Goal: Task Accomplishment & Management: Manage account settings

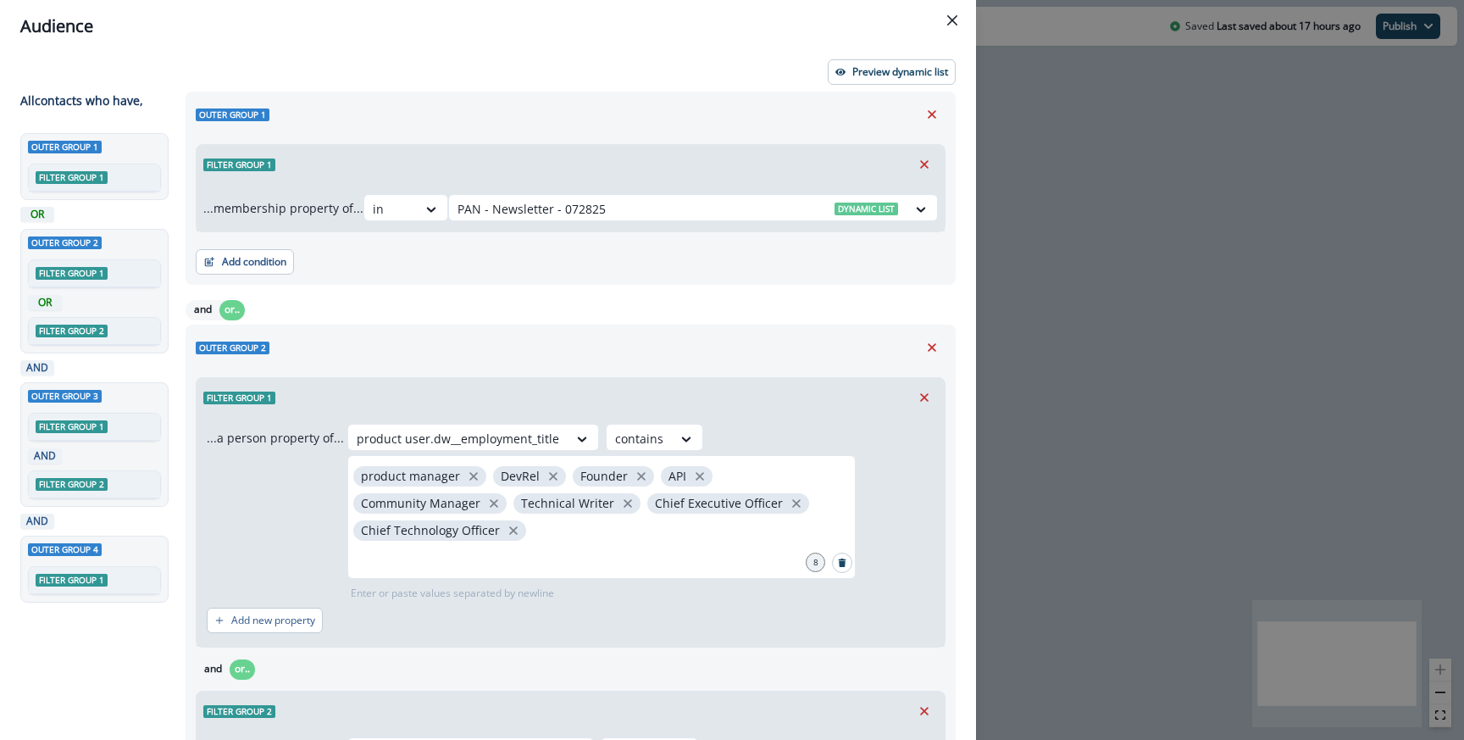
click at [1103, 177] on div "Audience Preview dynamic list All contact s who have, Outer group 1 Filter grou…" at bounding box center [732, 370] width 1464 height 740
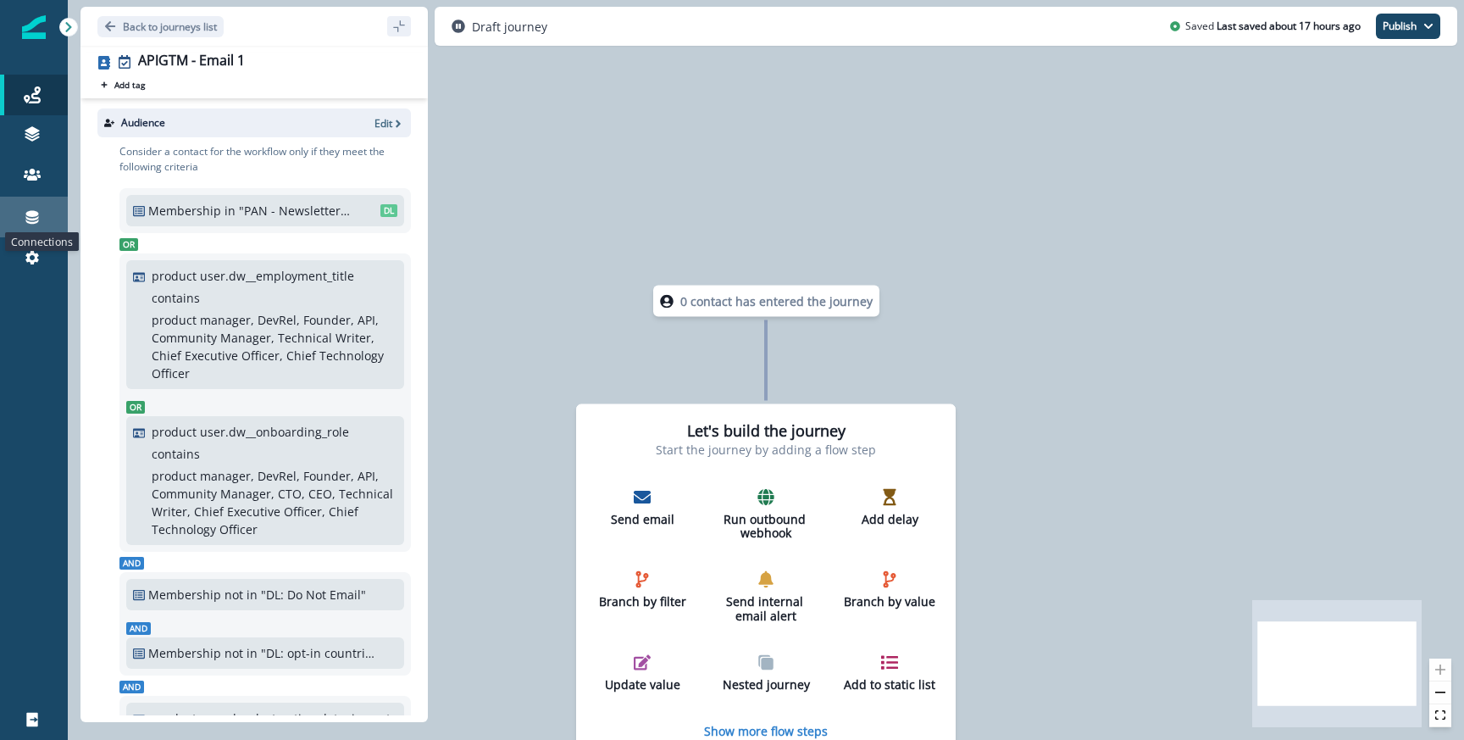
click at [26, 217] on icon at bounding box center [32, 218] width 13 height 14
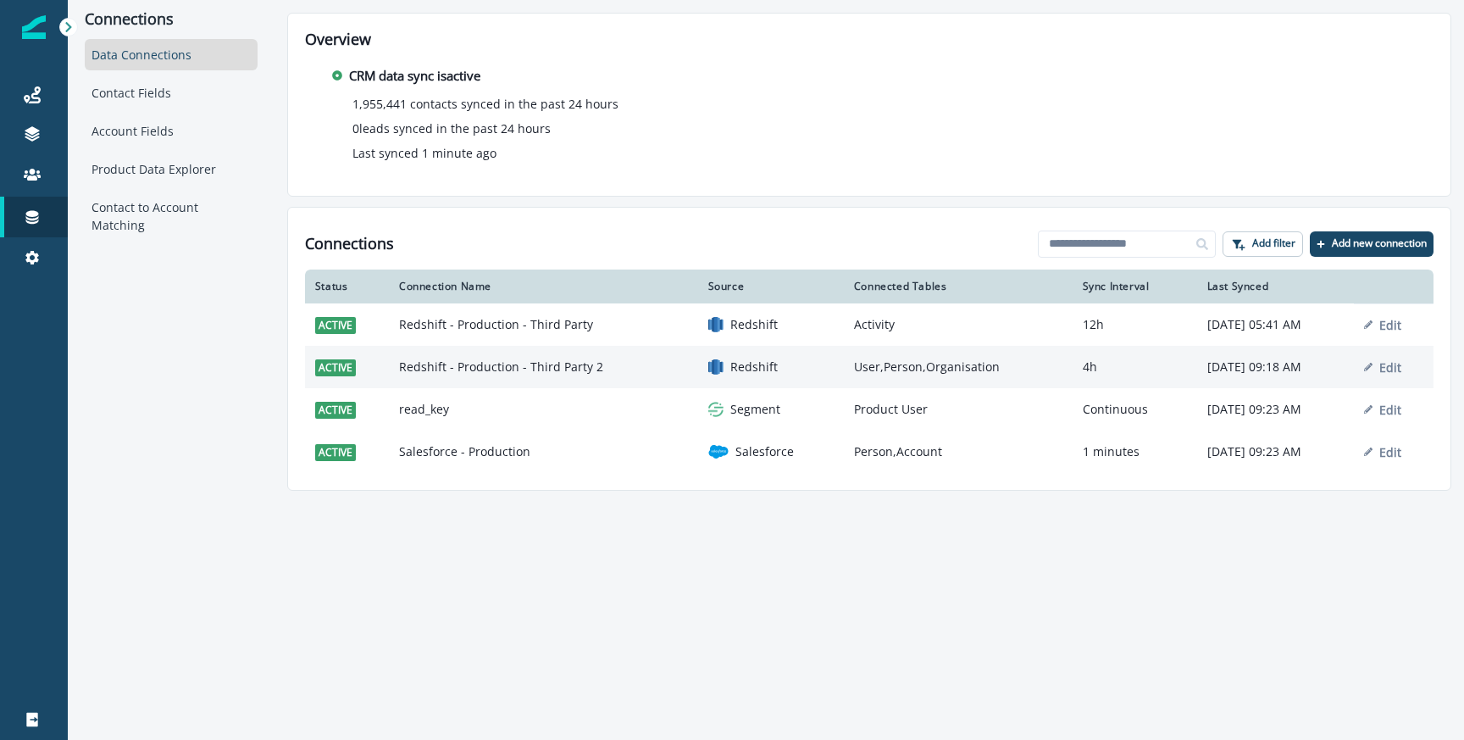
click at [497, 371] on td "Redshift - Production - Third Party 2" at bounding box center [543, 367] width 309 height 42
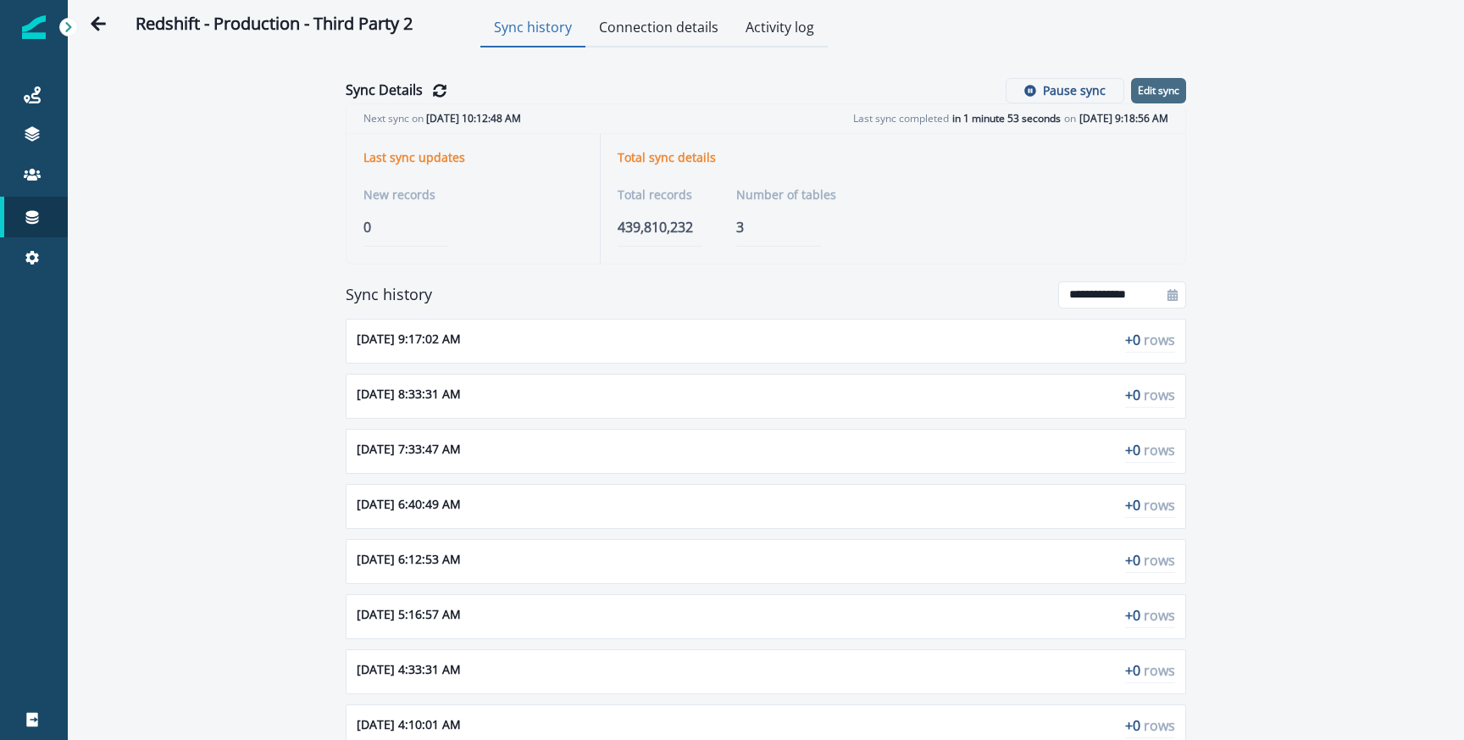
click at [1170, 96] on p "Edit sync" at bounding box center [1159, 91] width 42 height 12
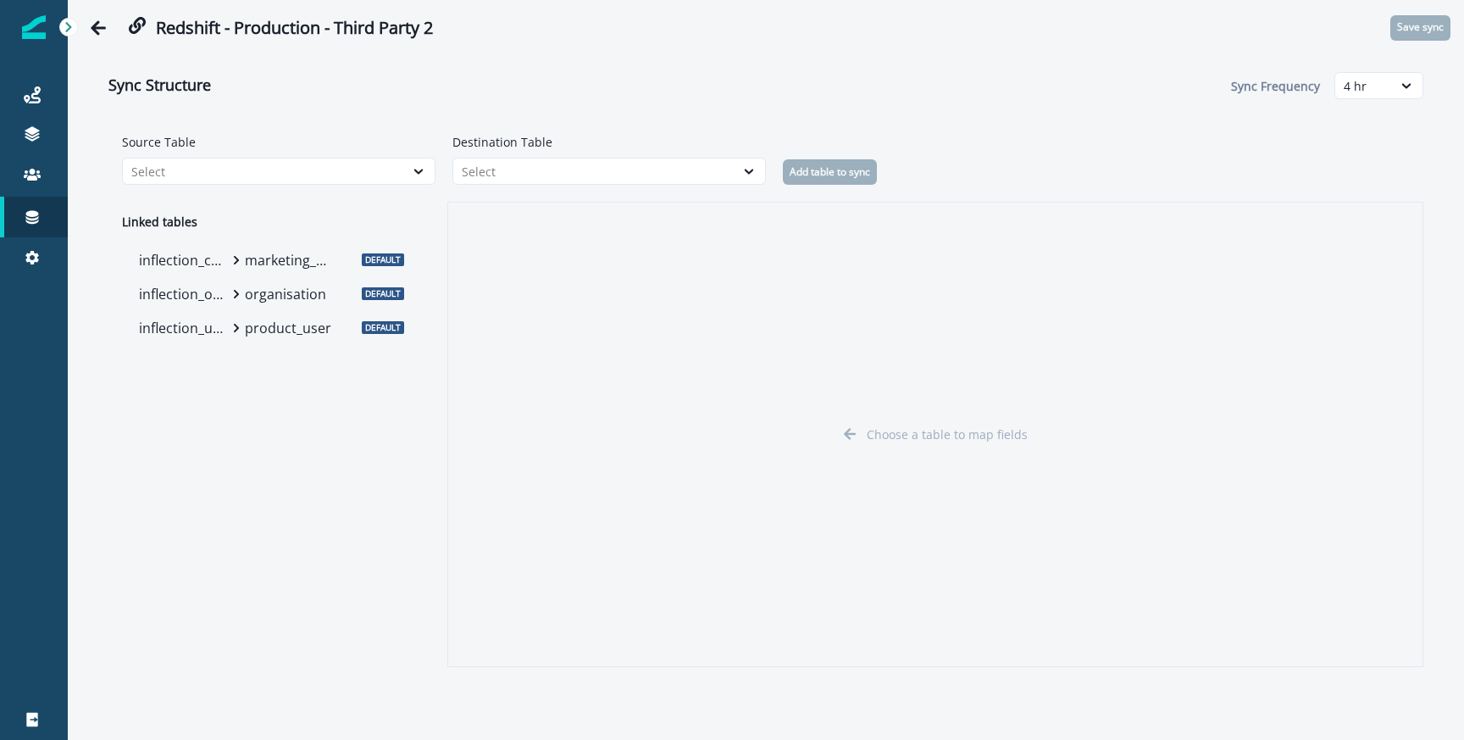
click at [246, 299] on p "organisation" at bounding box center [289, 294] width 89 height 20
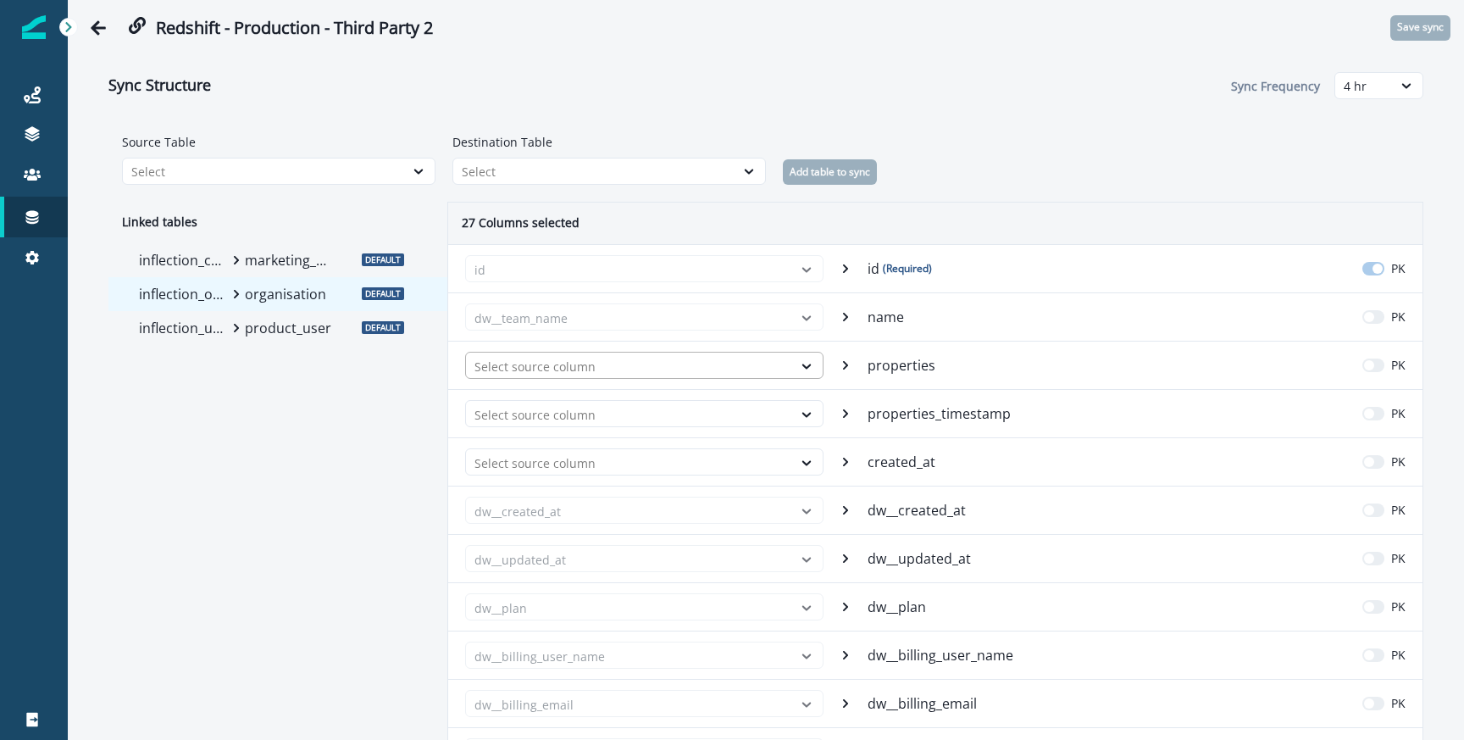
scroll to position [1208, 0]
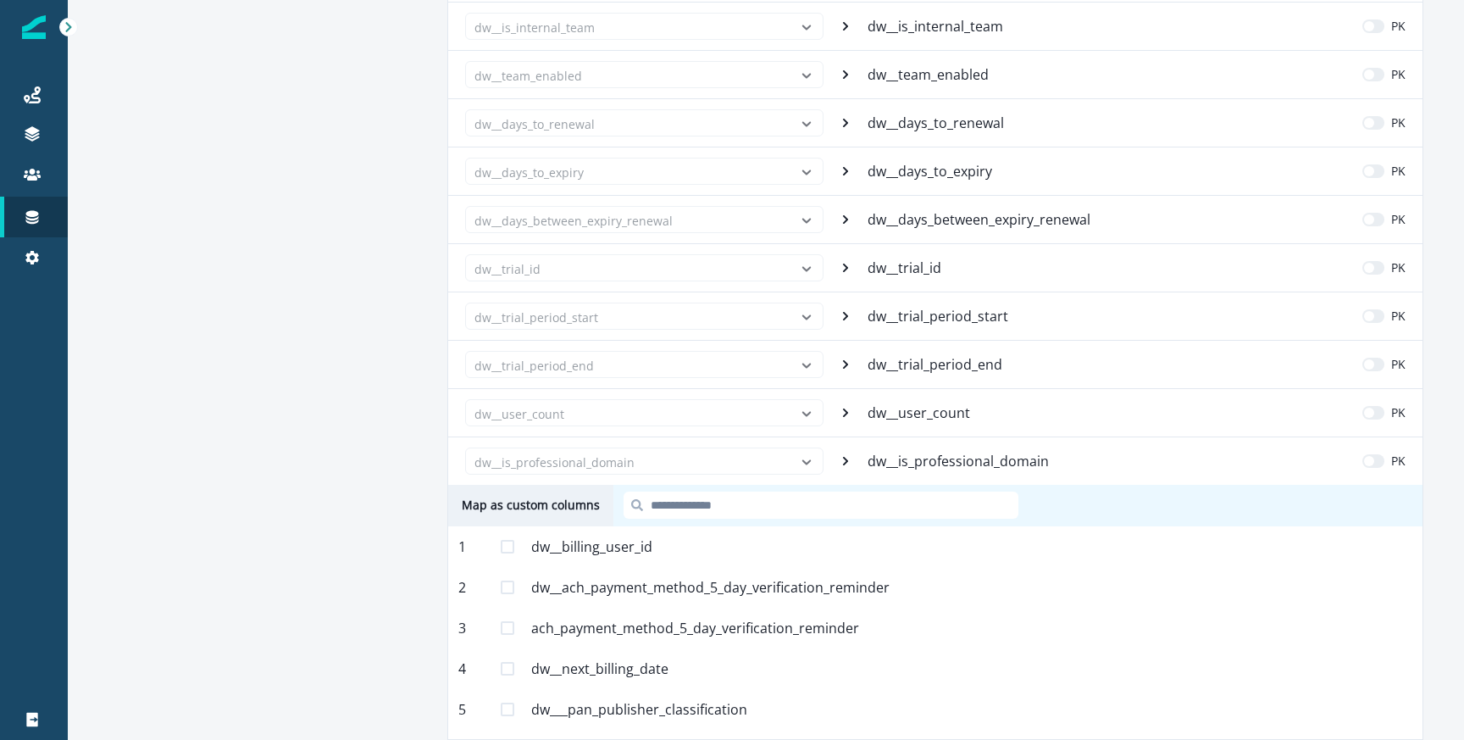
click at [508, 710] on span at bounding box center [508, 709] width 14 height 14
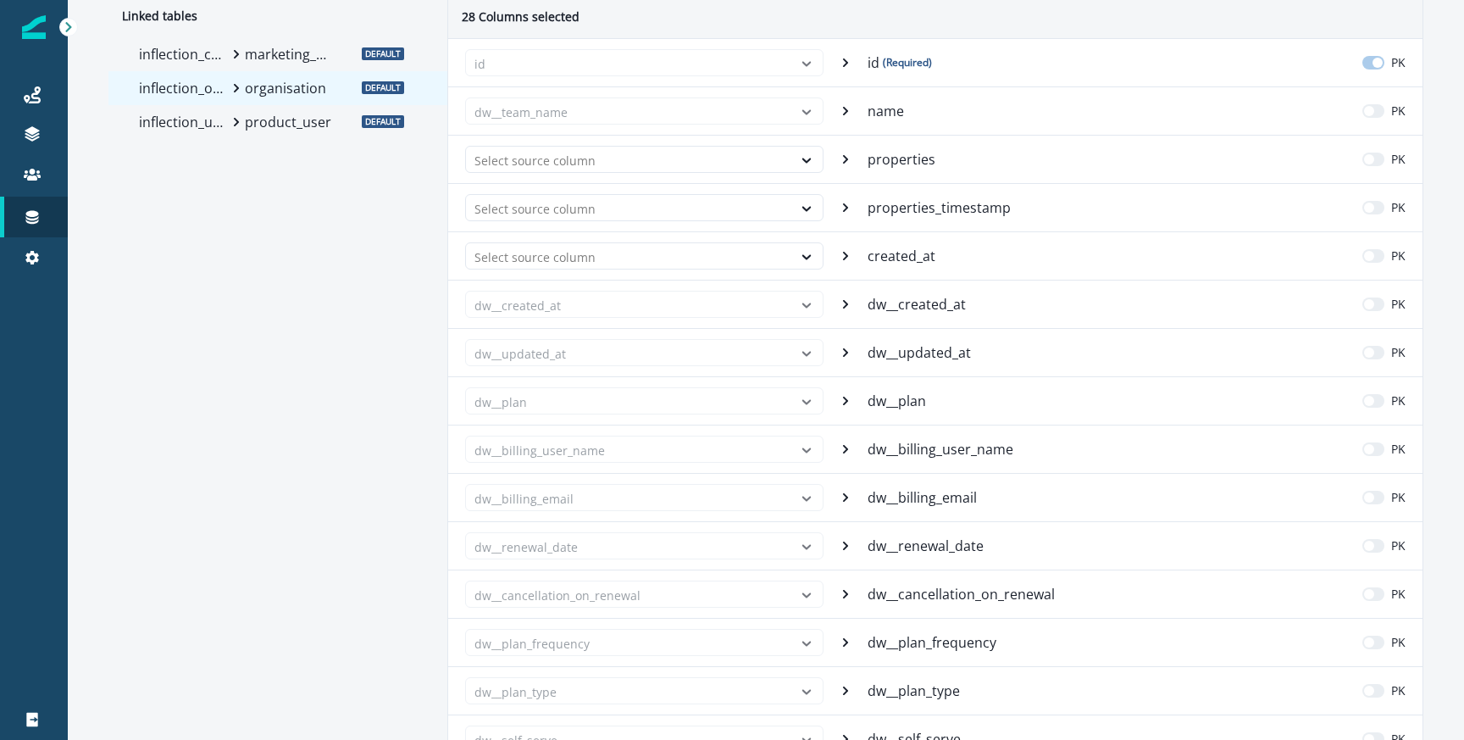
scroll to position [0, 0]
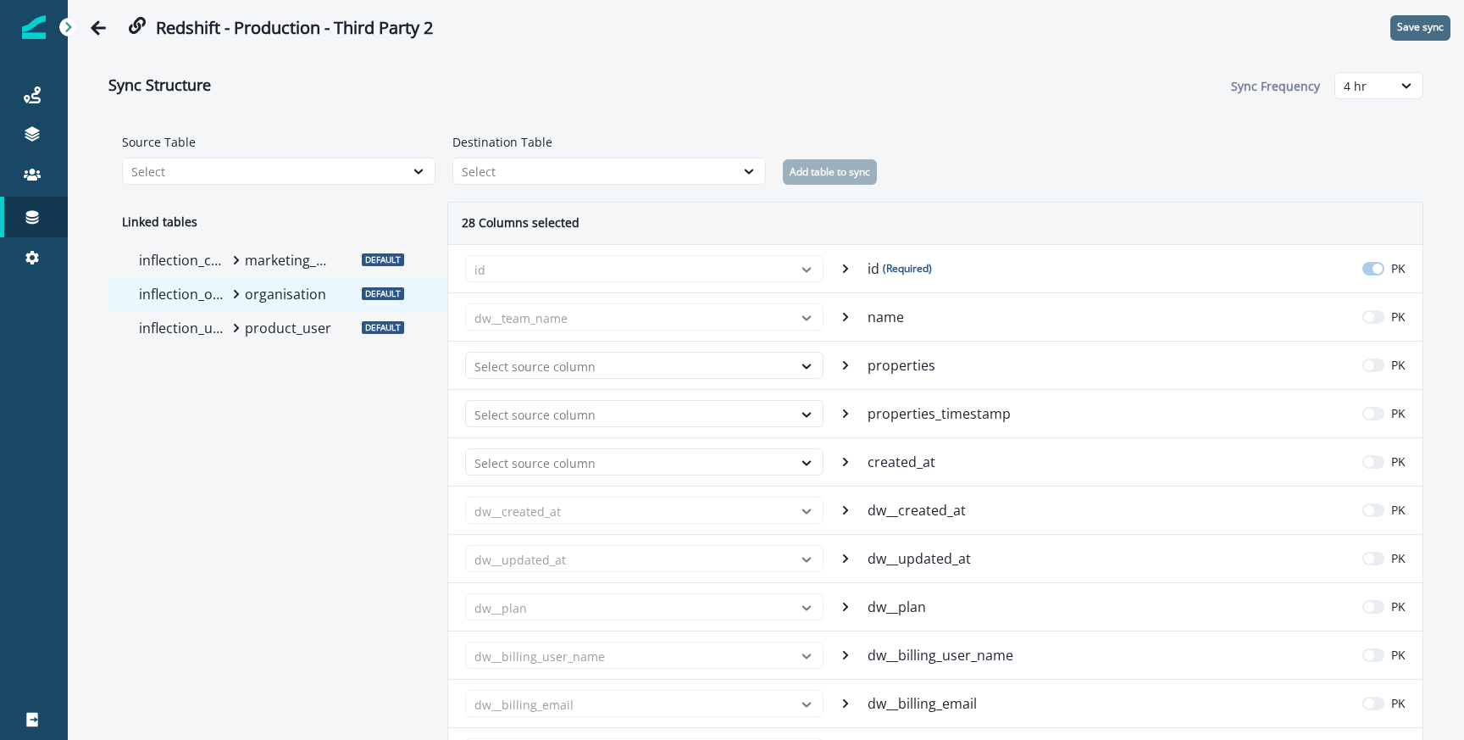
click at [1410, 32] on p "Save sync" at bounding box center [1420, 27] width 47 height 12
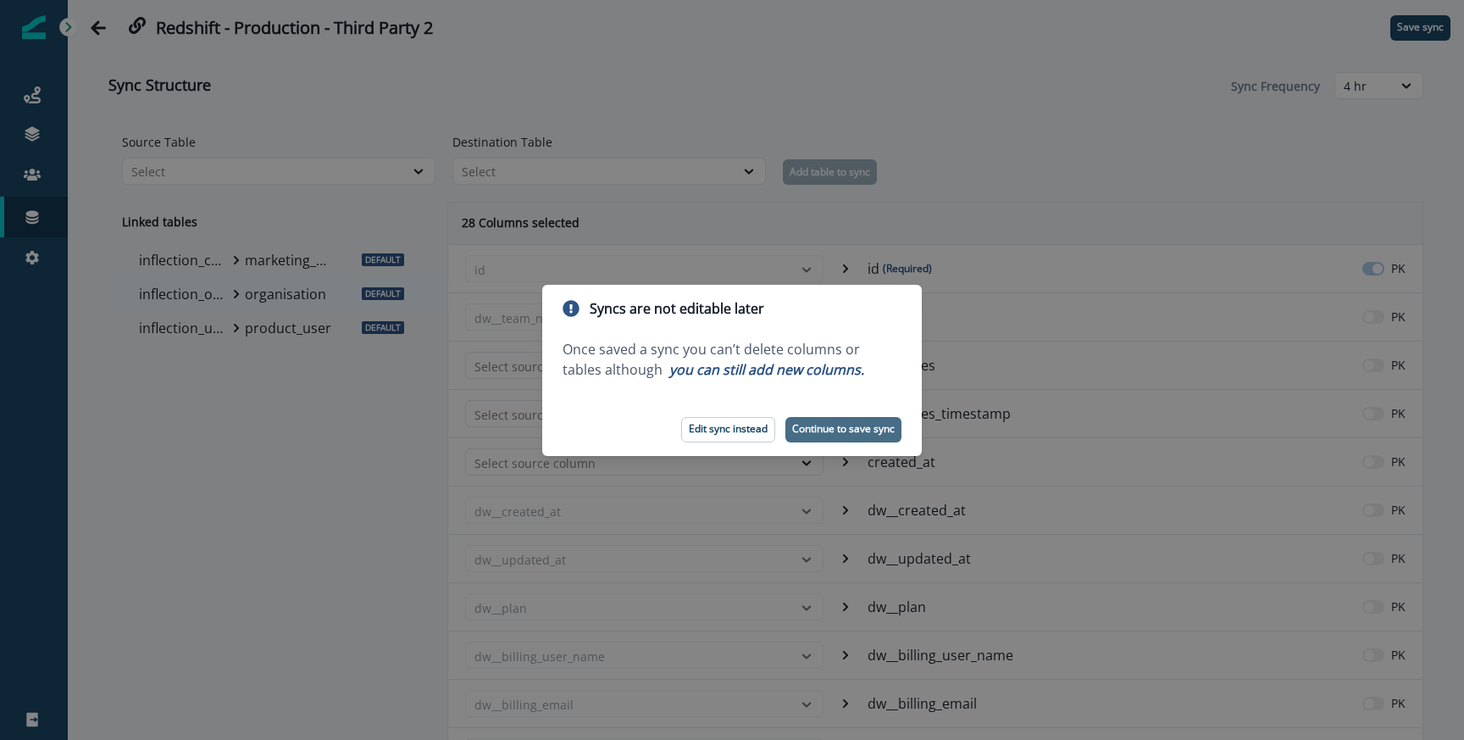
click at [896, 434] on button "Continue to save sync" at bounding box center [843, 429] width 116 height 25
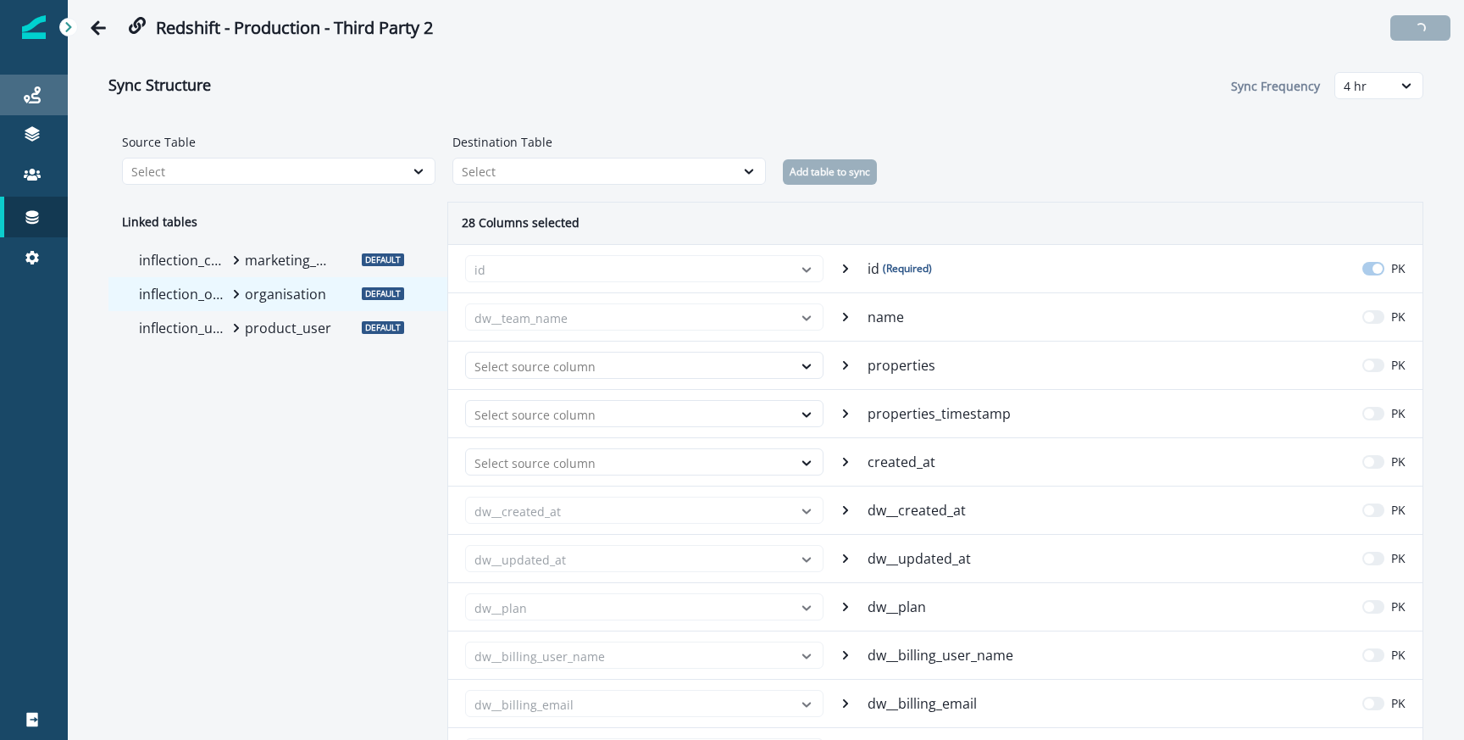
click at [45, 97] on div "Journeys" at bounding box center [34, 95] width 54 height 20
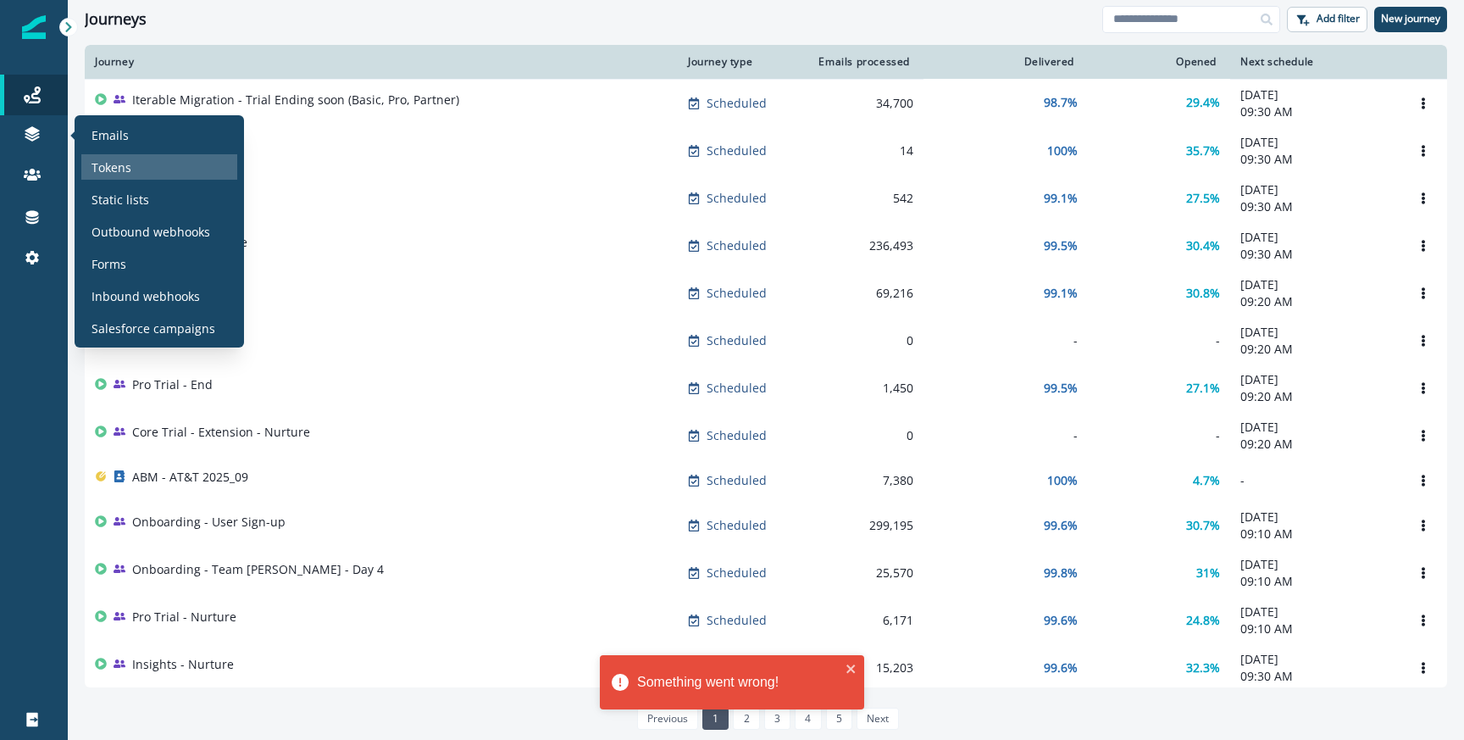
click at [130, 174] on p "Tokens" at bounding box center [112, 167] width 40 height 18
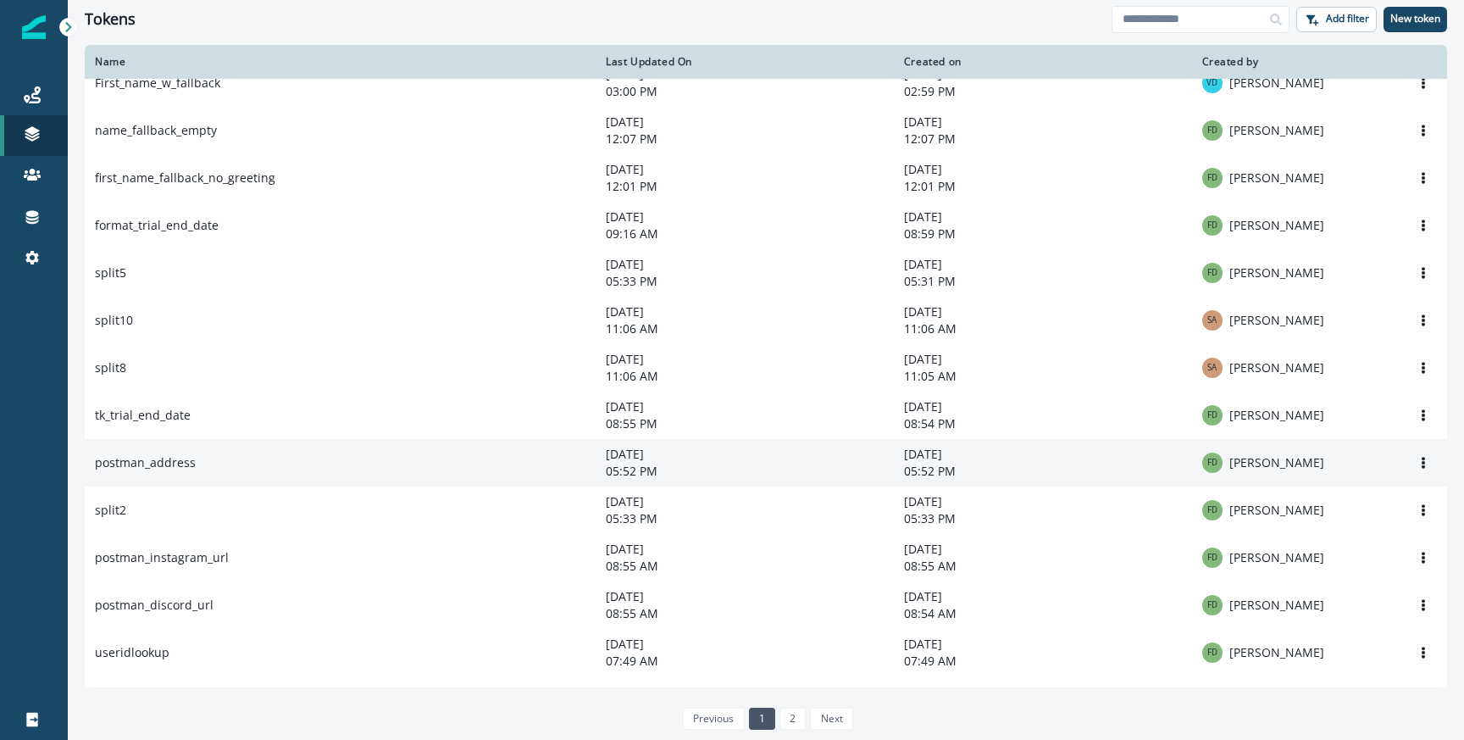
scroll to position [29, 0]
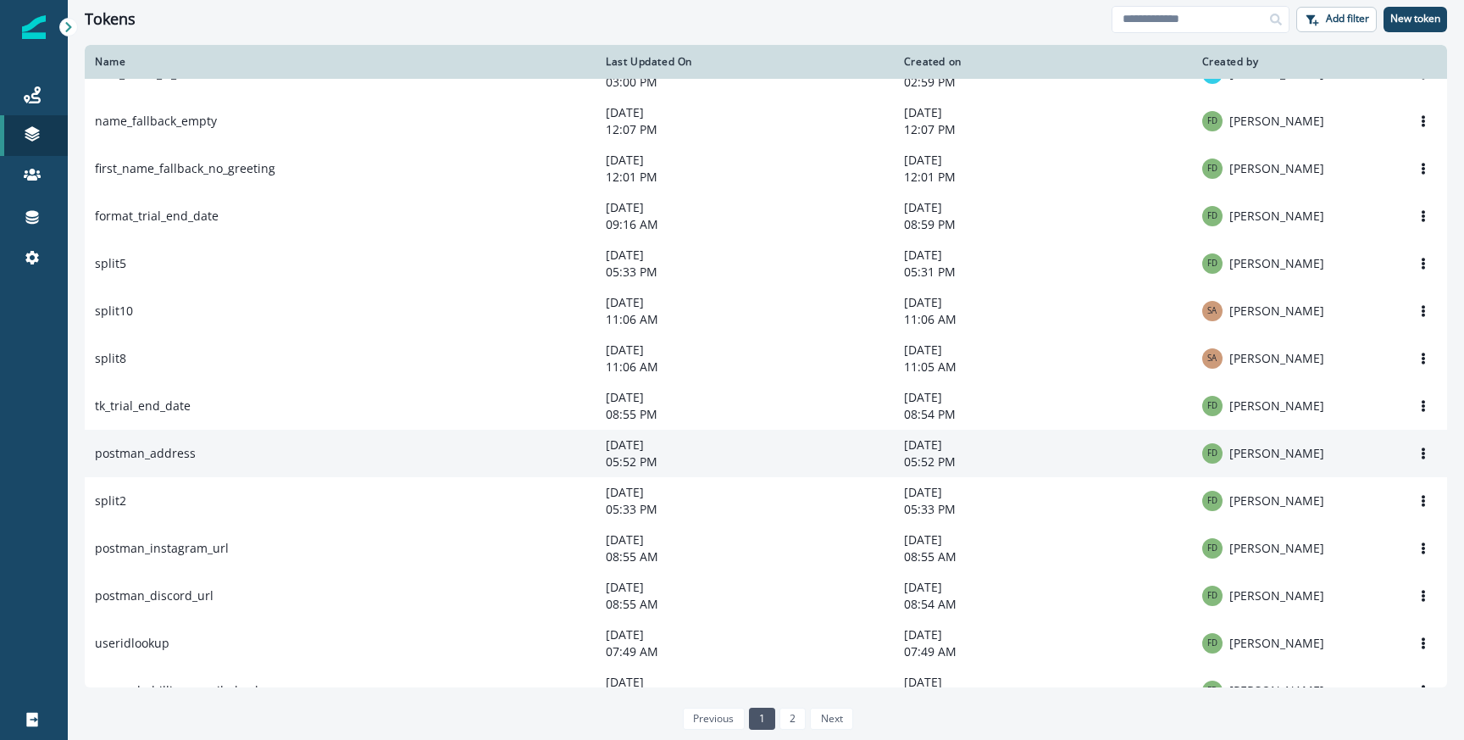
click at [186, 464] on td "postman_address" at bounding box center [340, 453] width 511 height 47
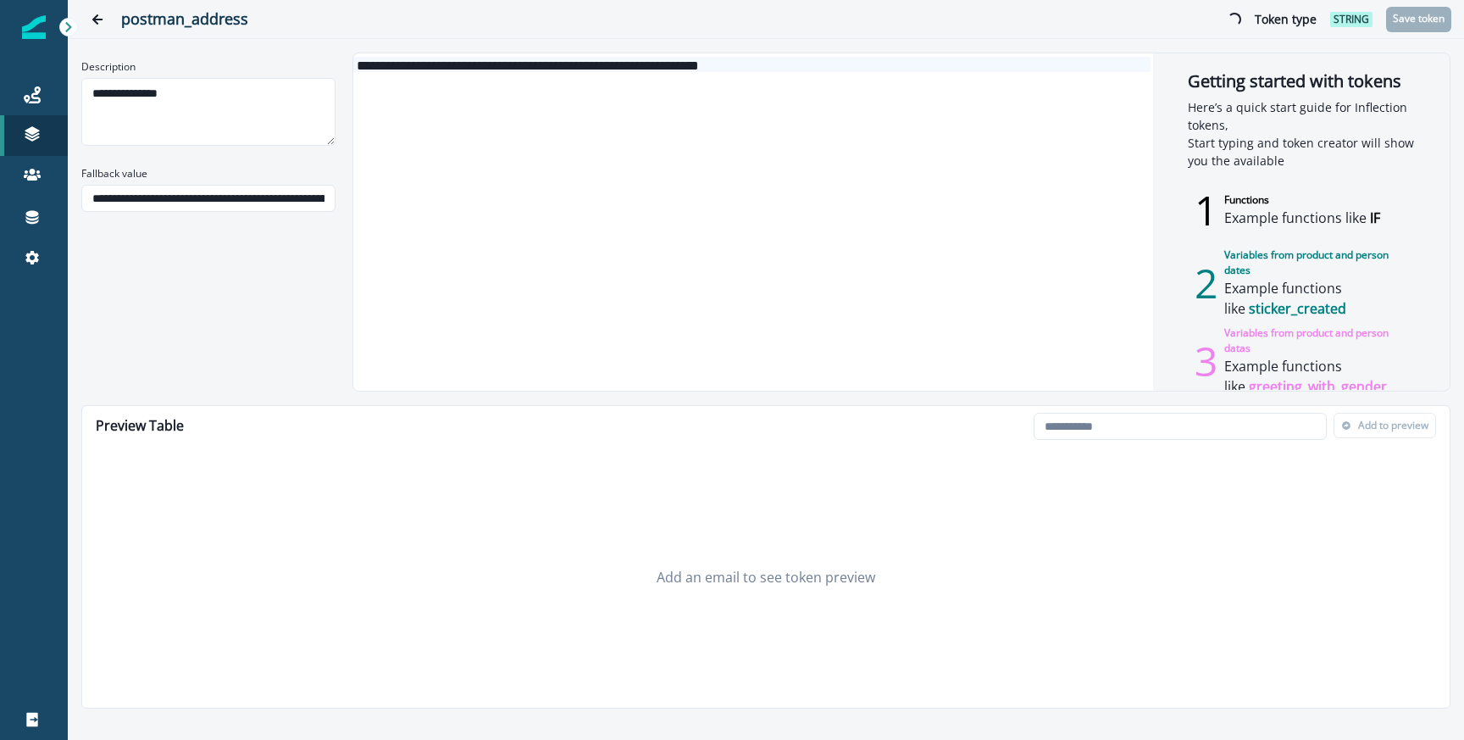
click at [361, 64] on div "**********" at bounding box center [751, 64] width 797 height 15
click at [791, 58] on div "**********" at bounding box center [751, 64] width 797 height 15
copy div "**********"
click at [91, 8] on button "Go back" at bounding box center [97, 20] width 34 height 34
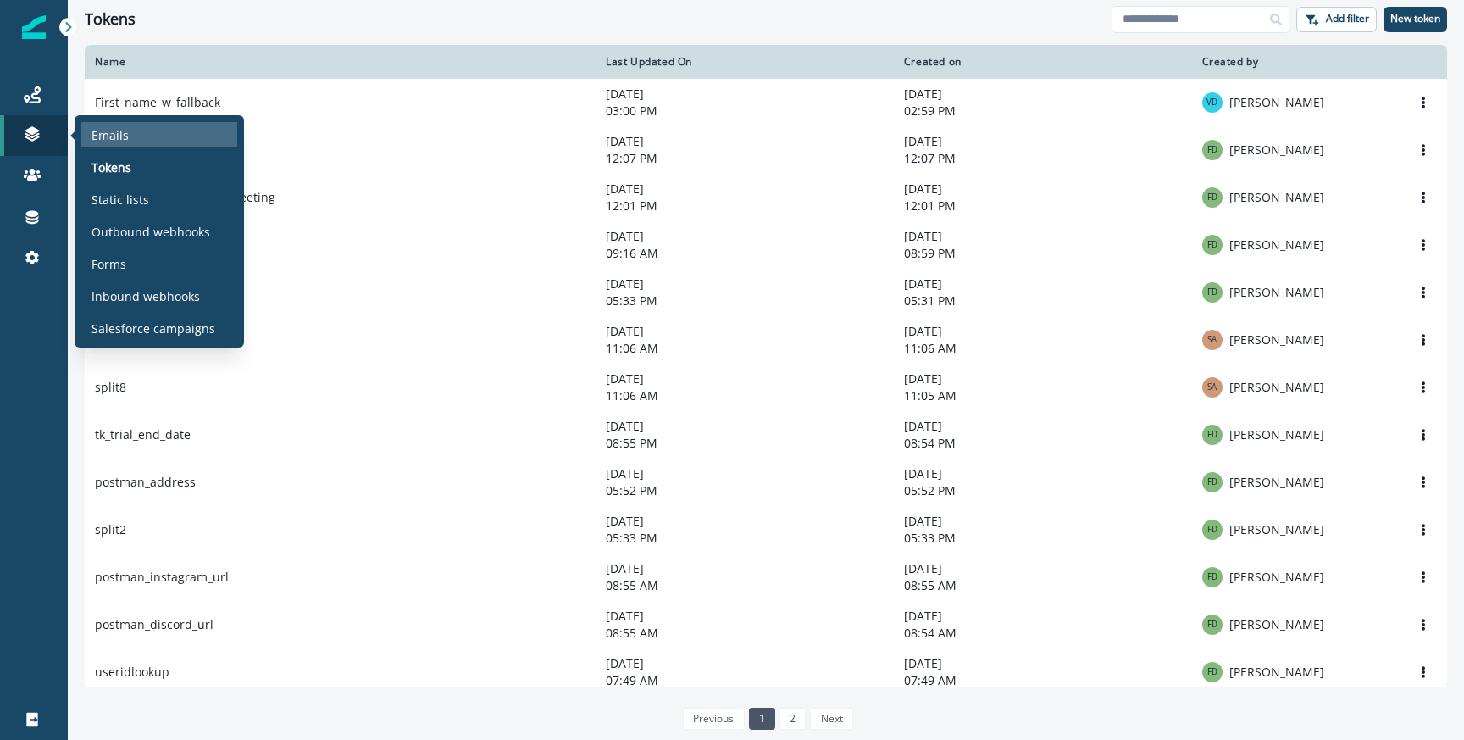
click at [115, 142] on p "Emails" at bounding box center [110, 135] width 37 height 18
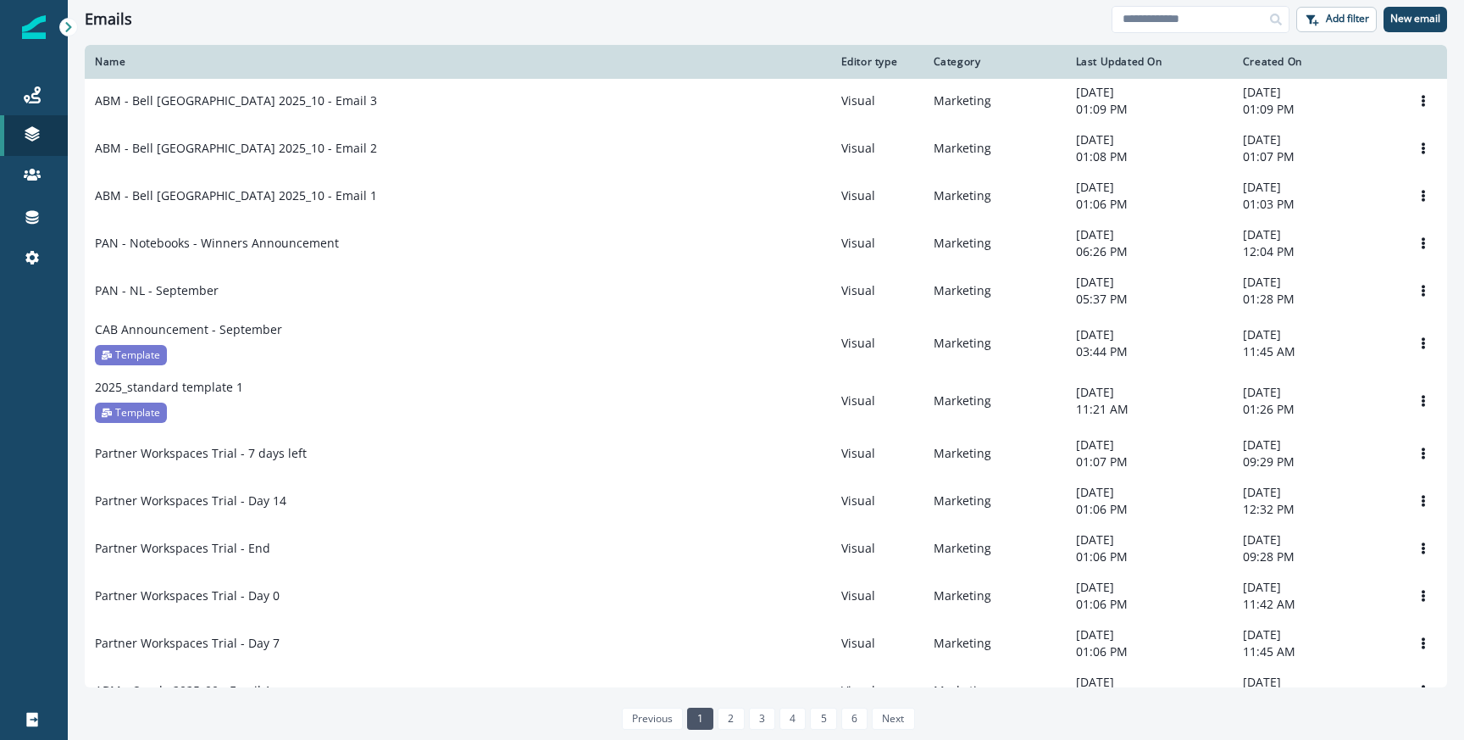
scroll to position [230, 0]
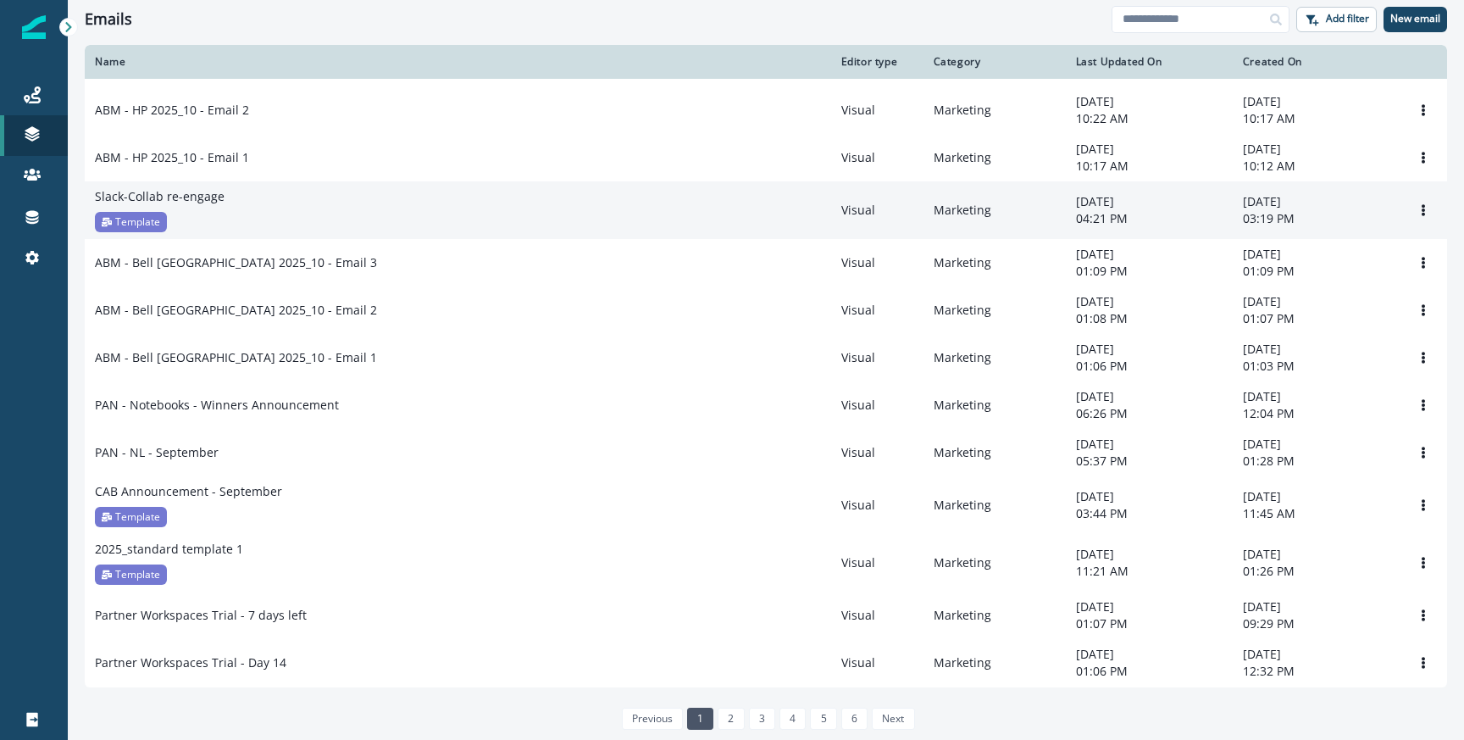
click at [321, 222] on div "Slack-Collab re-engage Template" at bounding box center [458, 210] width 726 height 44
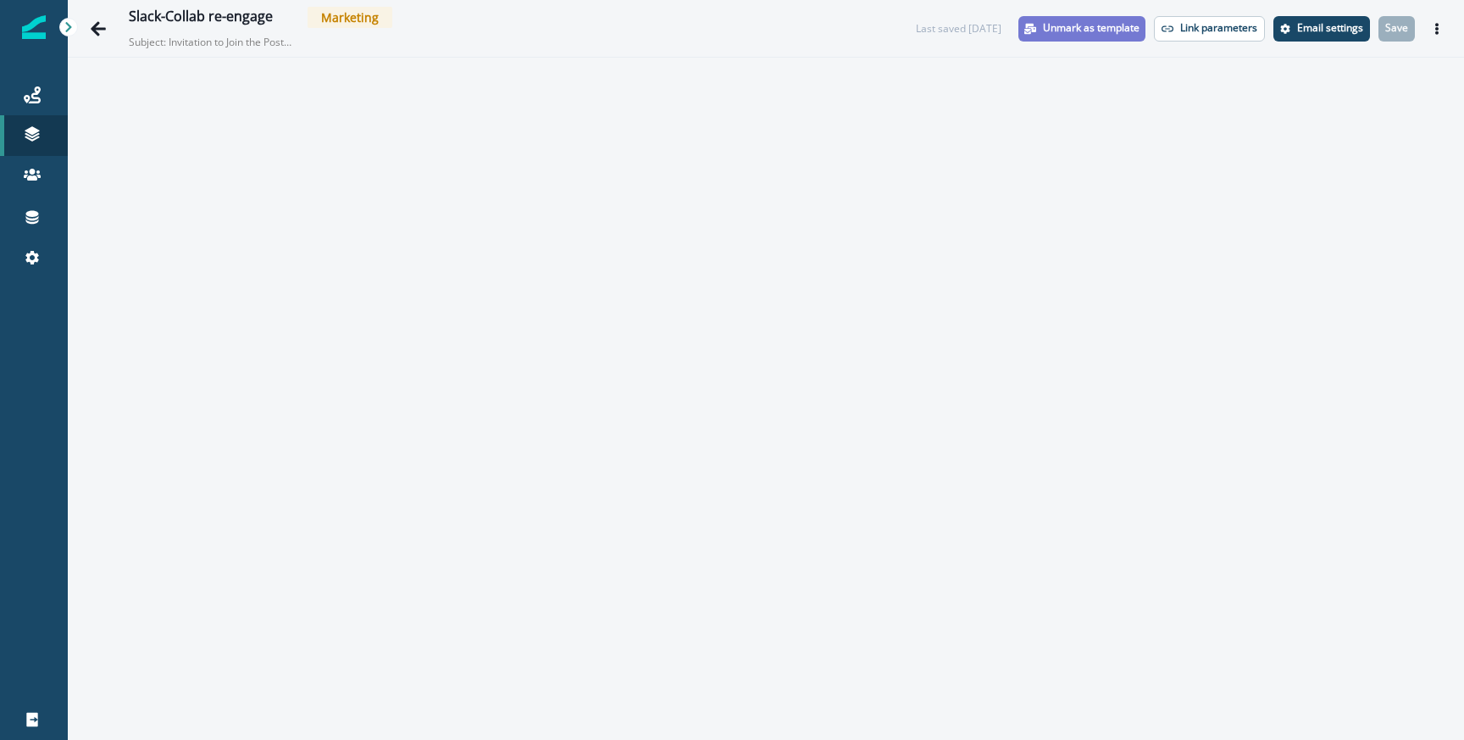
click at [1089, 34] on p "Unmark as template" at bounding box center [1091, 28] width 97 height 12
